Goal: Task Accomplishment & Management: Use online tool/utility

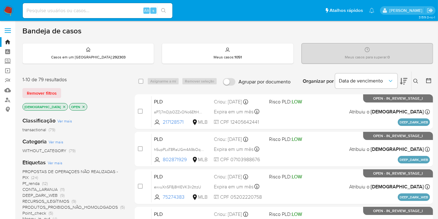
click at [119, 9] on input at bounding box center [98, 11] width 150 height 8
paste input "RImDZ8Jr52O1vu62KyAnT7vv"
type input "RImDZ8Jr52O1vu62KyAnT7vv"
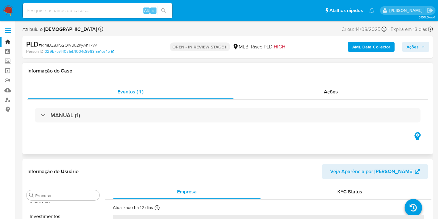
scroll to position [293, 0]
select select "10"
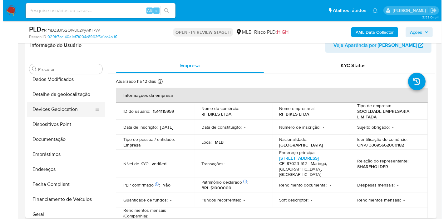
scroll to position [16, 0]
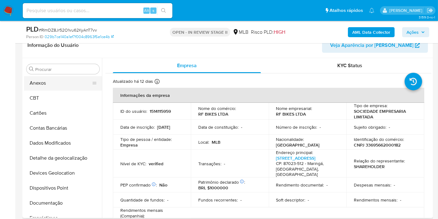
click at [44, 85] on button "Anexos" at bounding box center [60, 83] width 73 height 15
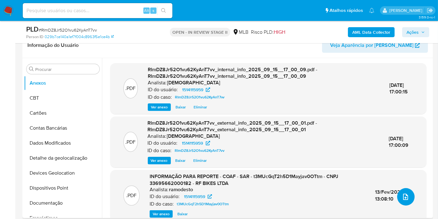
click at [399, 197] on icon "upload-file" at bounding box center [405, 196] width 7 height 7
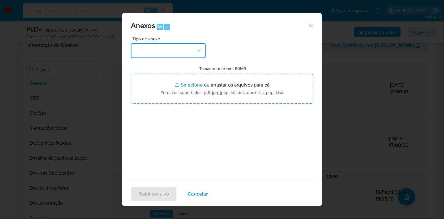
click at [184, 56] on button "button" at bounding box center [168, 50] width 75 height 15
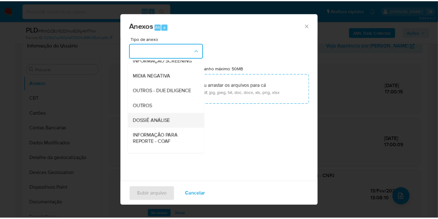
scroll to position [96, 0]
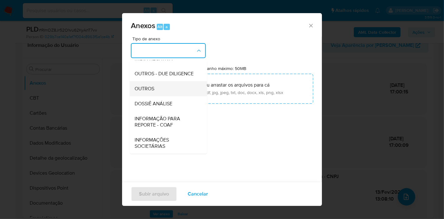
click at [166, 90] on div "OUTROS" at bounding box center [166, 88] width 64 height 15
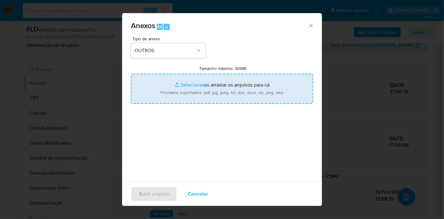
click at [177, 92] on input "Tamanho máximo: 50MB Selecionar arquivos" at bounding box center [222, 89] width 182 height 30
type input "C:\fakepath\2º SAR - XXXX_XX - CNPJ 33695662000182 - RF BIKES LTDA.pdf"
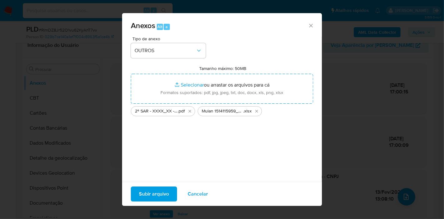
click at [149, 192] on span "Subir arquivo" at bounding box center [154, 194] width 30 height 14
